Goal: Use online tool/utility: Use online tool/utility

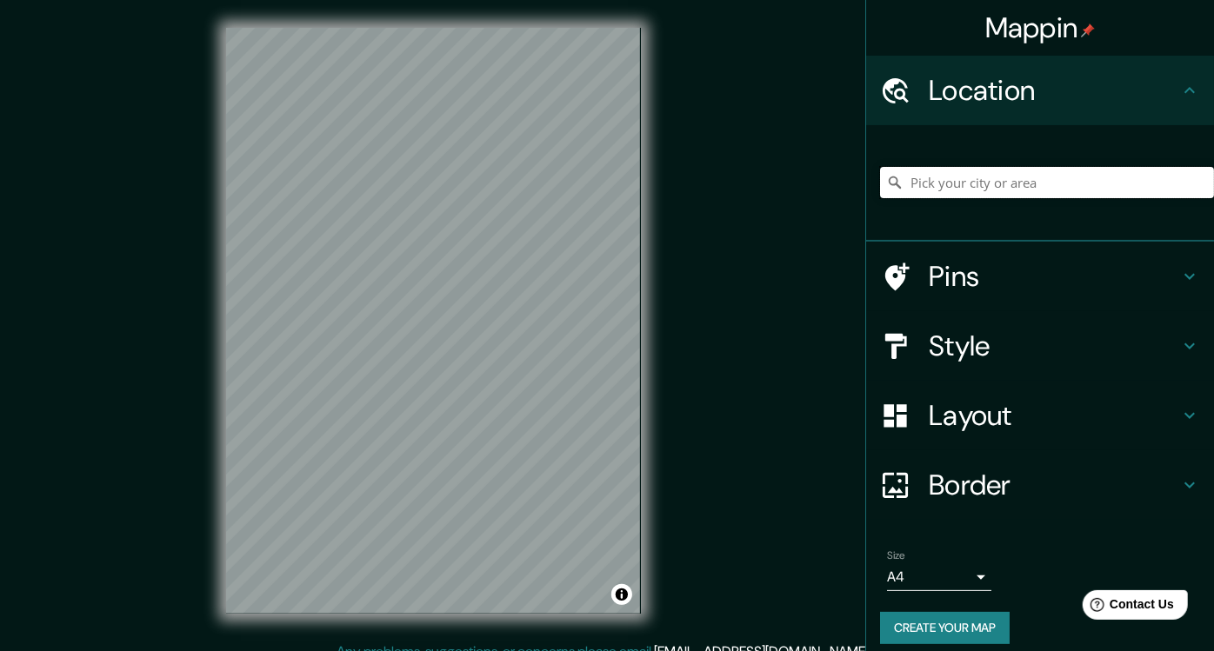
click at [945, 184] on input "Pick your city or area" at bounding box center [1047, 182] width 334 height 31
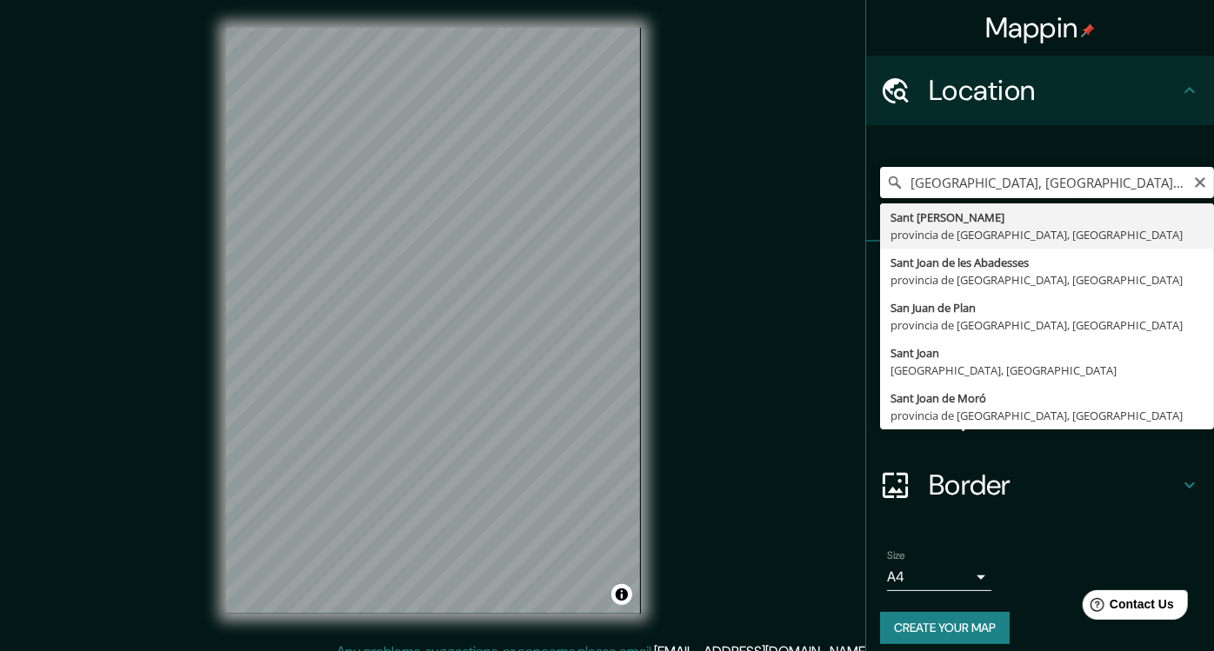
click at [942, 180] on input "[GEOGRAPHIC_DATA], [GEOGRAPHIC_DATA], [GEOGRAPHIC_DATA]" at bounding box center [1047, 182] width 334 height 31
click at [969, 183] on input "[GEOGRAPHIC_DATA], [GEOGRAPHIC_DATA], [GEOGRAPHIC_DATA]" at bounding box center [1047, 182] width 334 height 31
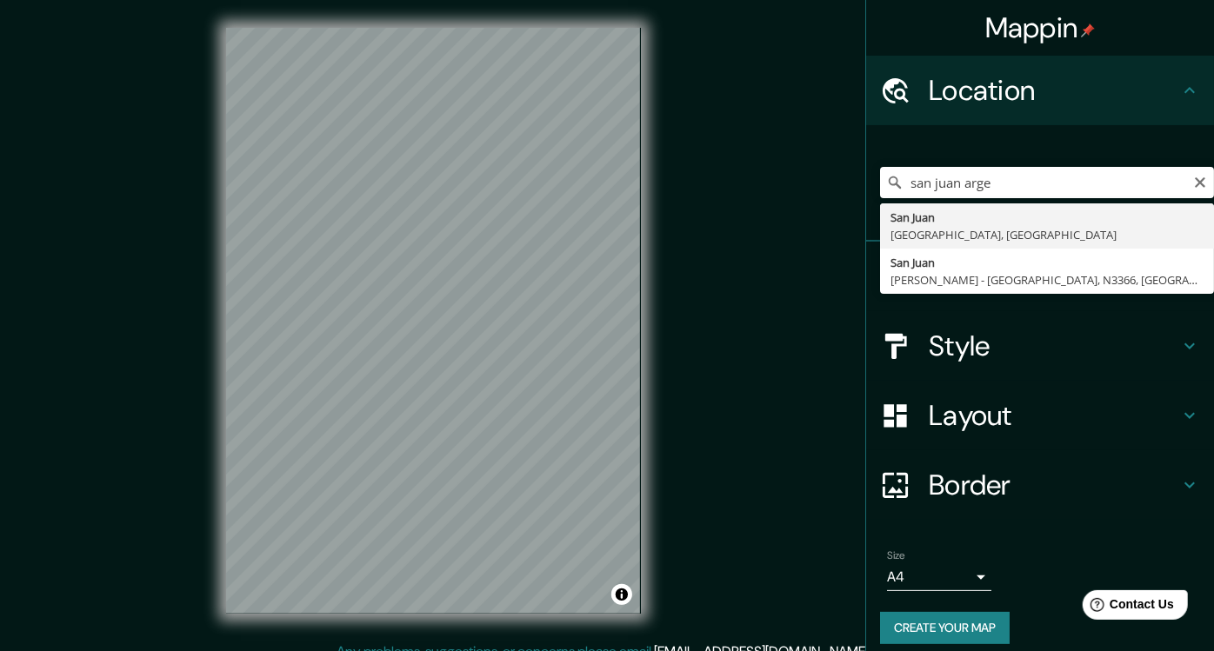
type input "[GEOGRAPHIC_DATA], [GEOGRAPHIC_DATA], [GEOGRAPHIC_DATA]"
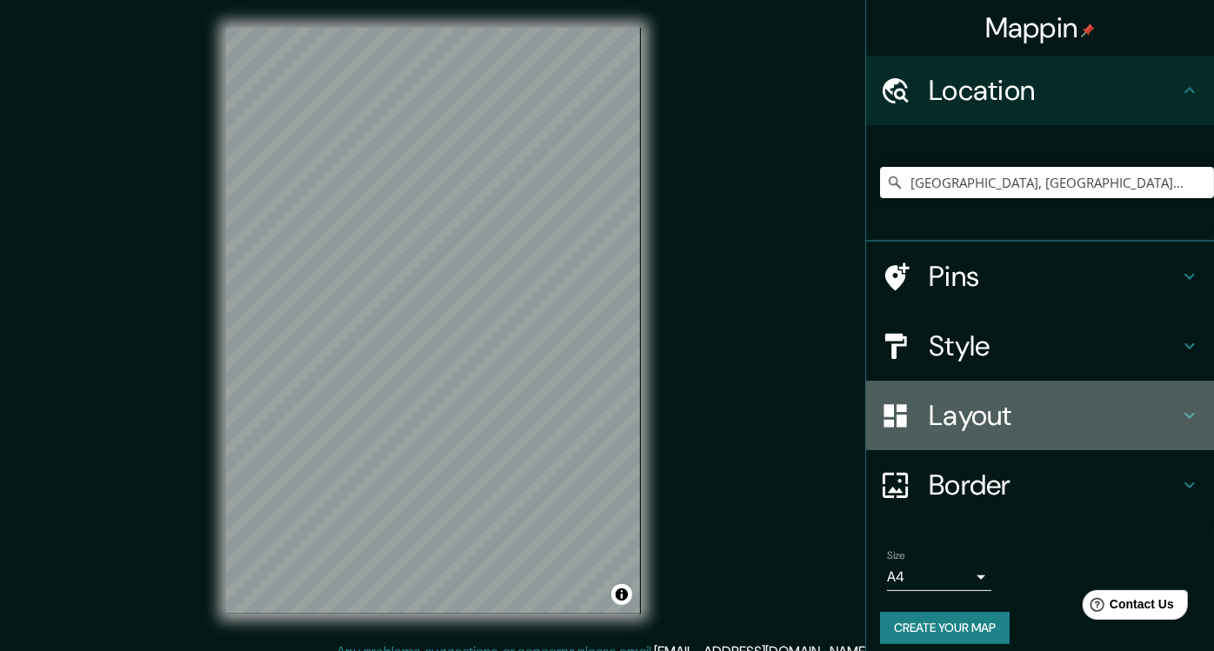
click at [991, 410] on h4 "Layout" at bounding box center [1054, 415] width 251 height 35
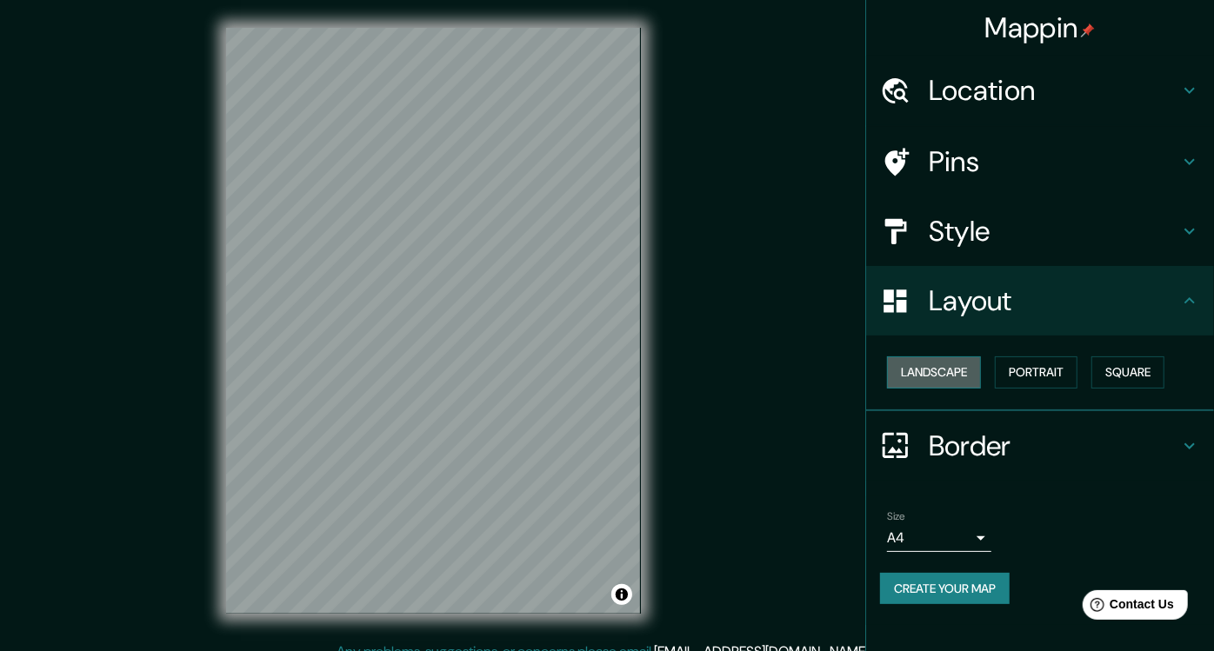
click at [959, 372] on button "Landscape" at bounding box center [934, 373] width 94 height 32
